Goal: Task Accomplishment & Management: Use online tool/utility

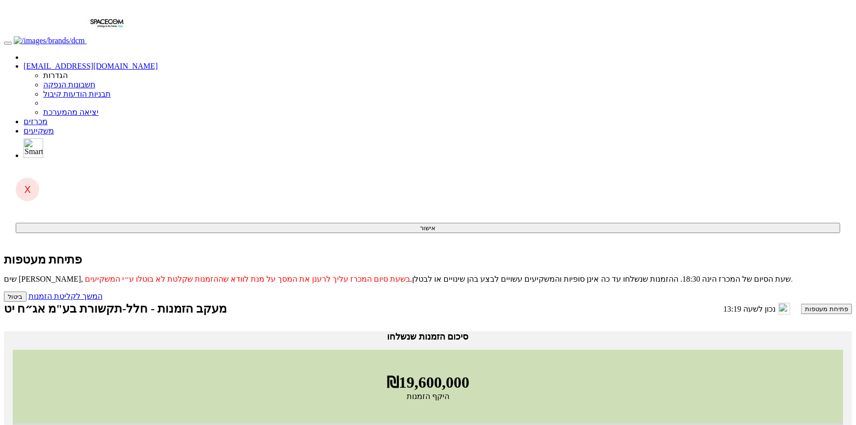
click at [801, 304] on button "פתיחת מעטפות" at bounding box center [826, 309] width 51 height 10
click at [102, 292] on link "המשך לקליטת הזמנות" at bounding box center [65, 296] width 74 height 8
